Goal: Find specific page/section: Find specific page/section

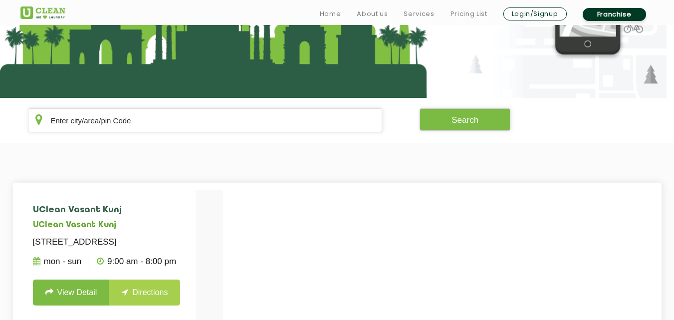
scroll to position [133, 0]
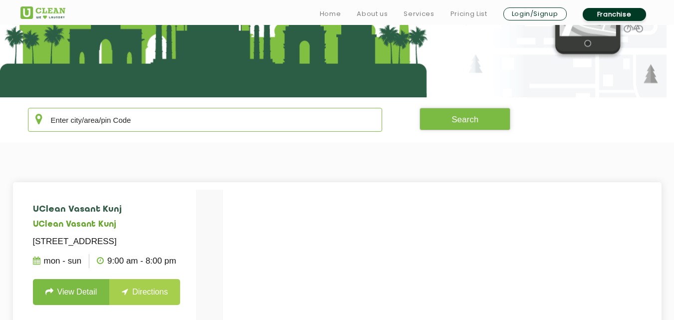
click at [171, 121] on input "text" at bounding box center [205, 120] width 355 height 24
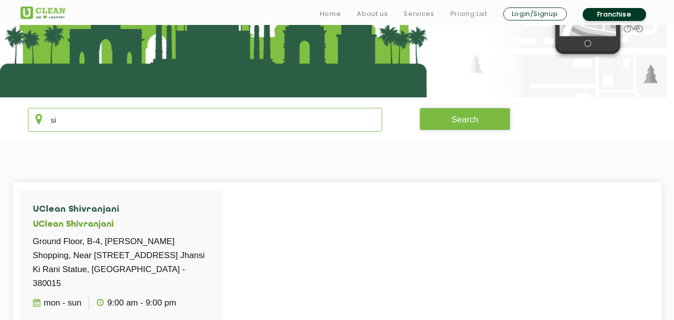
type input "s"
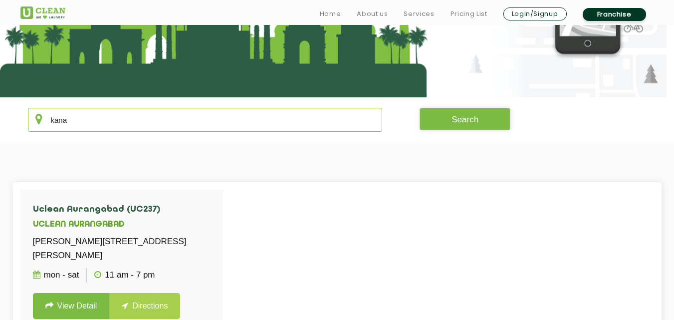
click at [171, 121] on input "kana" at bounding box center [205, 120] width 355 height 24
type input "kana"
click at [91, 8] on div at bounding box center [66, 10] width 93 height 16
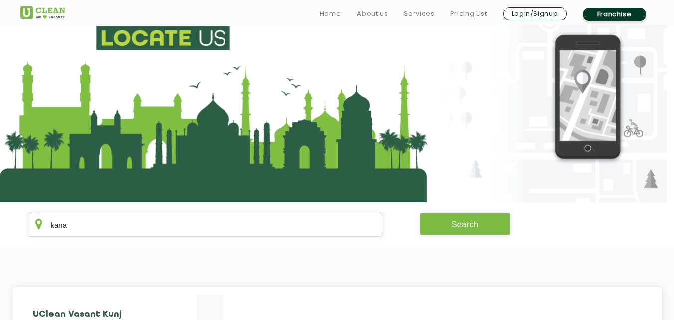
scroll to position [66, 0]
